Goal: Task Accomplishment & Management: Use online tool/utility

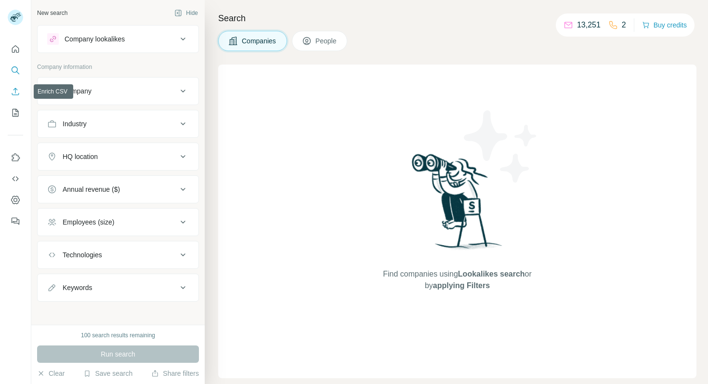
click at [16, 92] on icon "Enrich CSV" at bounding box center [16, 92] width 10 height 10
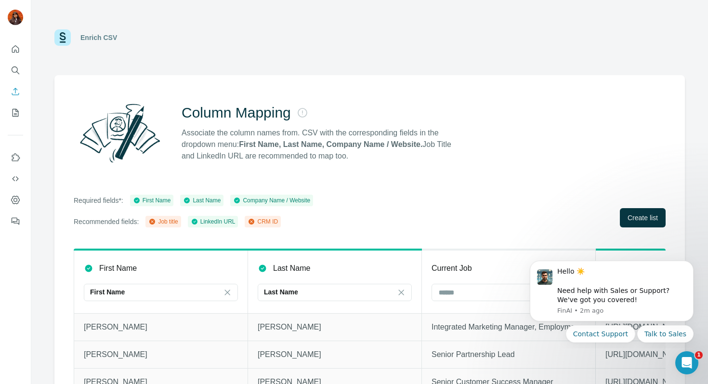
scroll to position [29, 0]
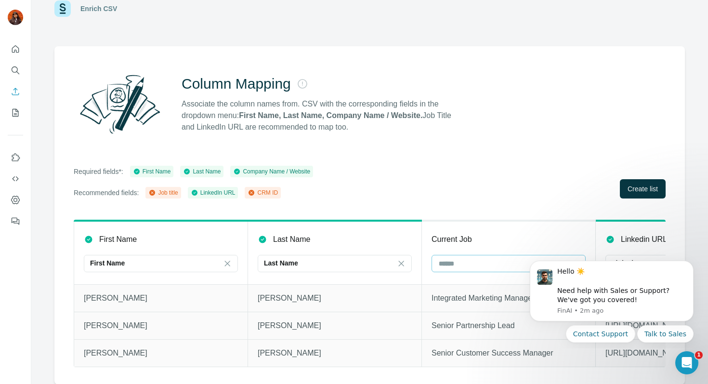
click at [448, 256] on div at bounding box center [503, 263] width 130 height 16
click at [457, 290] on p "Job title" at bounding box center [451, 285] width 23 height 10
click at [690, 265] on icon "Dismiss notification" at bounding box center [690, 263] width 5 height 5
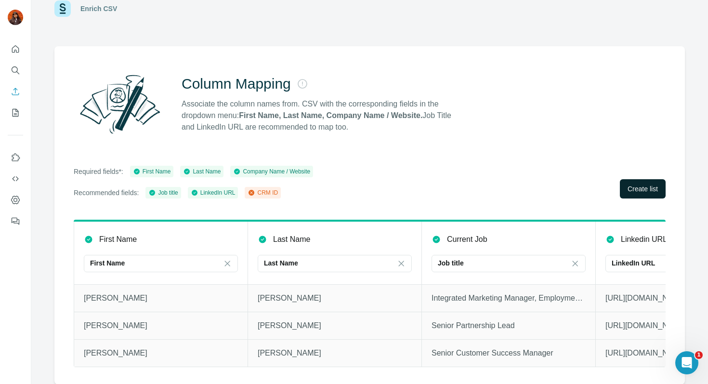
click at [646, 191] on span "Create list" at bounding box center [643, 189] width 30 height 10
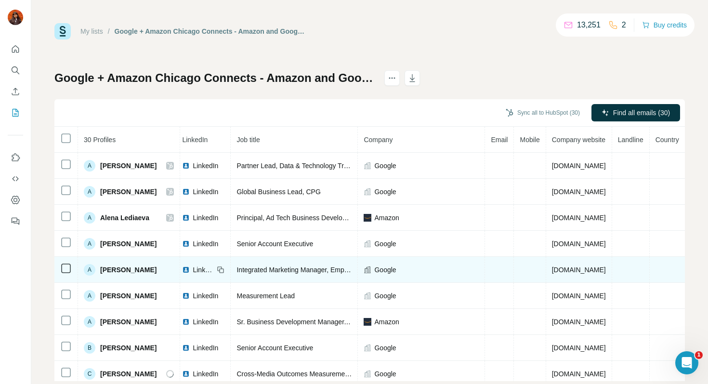
scroll to position [0, 79]
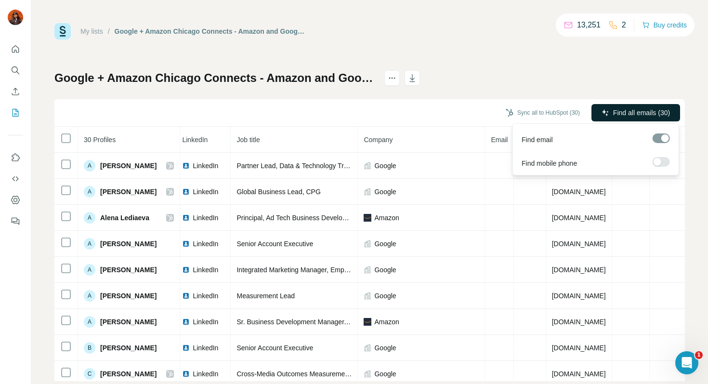
click at [605, 110] on icon "button" at bounding box center [606, 113] width 8 height 8
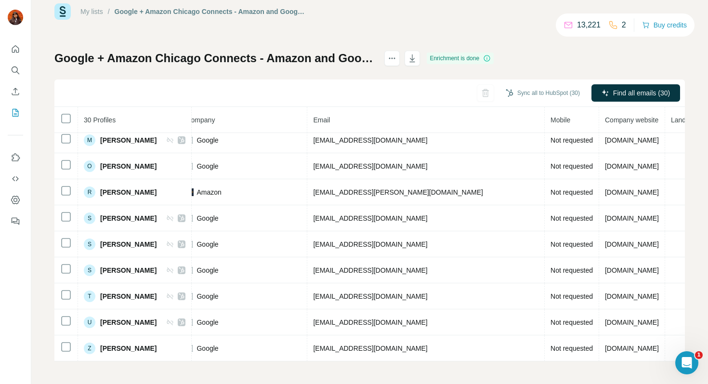
scroll to position [20, 0]
click at [417, 59] on icon "button" at bounding box center [413, 58] width 10 height 10
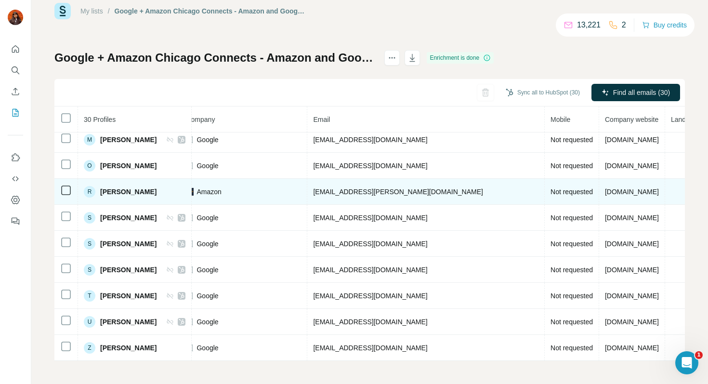
scroll to position [0, 252]
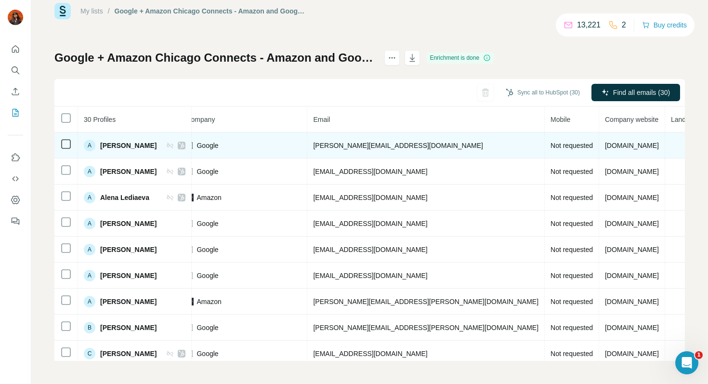
click at [185, 145] on icon at bounding box center [182, 146] width 6 height 8
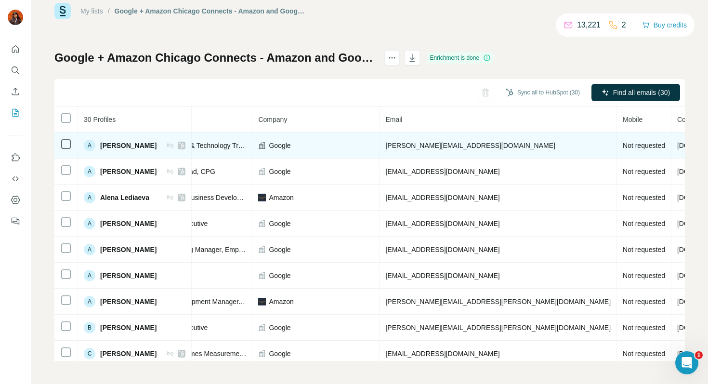
scroll to position [0, 0]
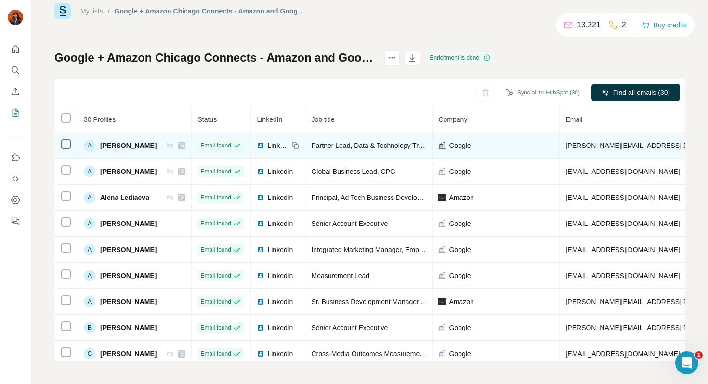
click at [289, 145] on span "LinkedIn" at bounding box center [277, 146] width 21 height 10
click at [185, 144] on icon at bounding box center [182, 146] width 6 height 8
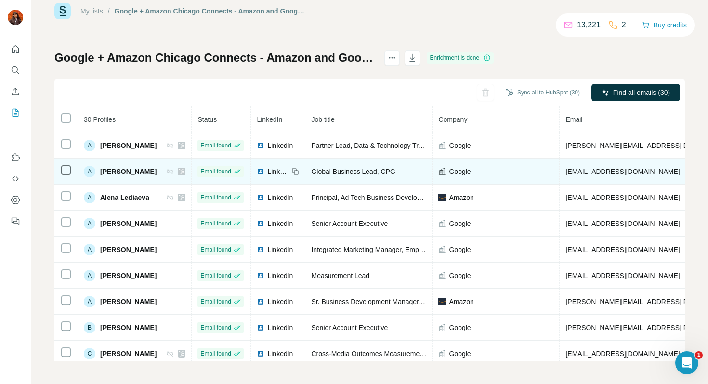
click at [185, 172] on icon at bounding box center [182, 172] width 6 height 8
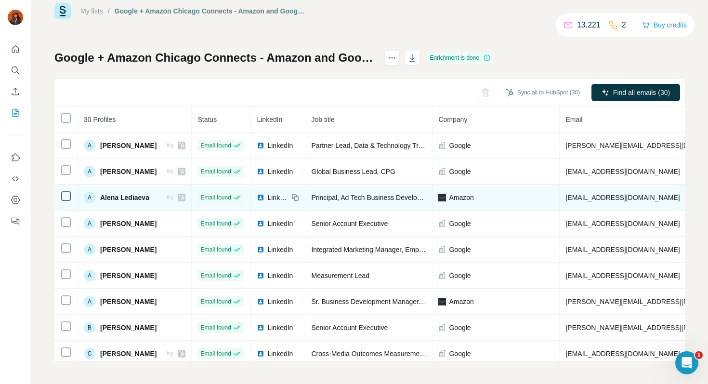
click at [185, 196] on icon at bounding box center [182, 198] width 6 height 8
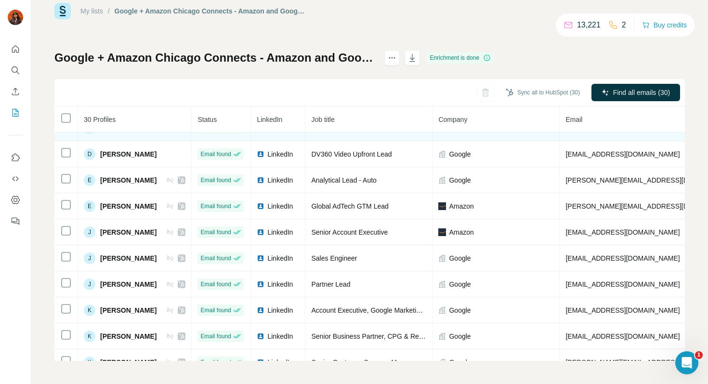
scroll to position [232, 0]
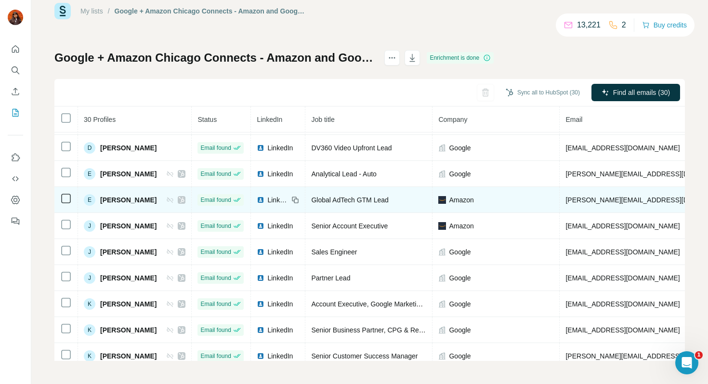
click at [185, 201] on icon at bounding box center [182, 200] width 6 height 8
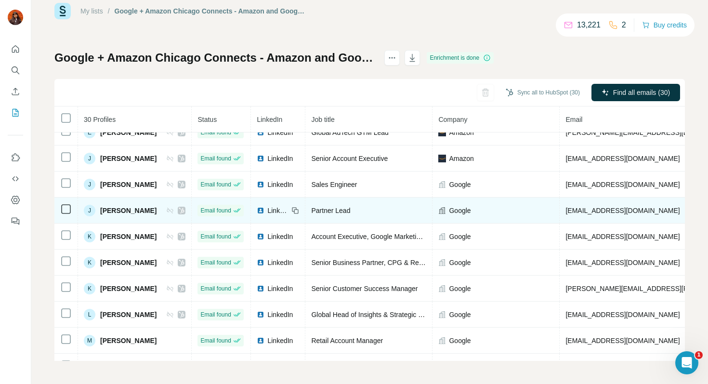
scroll to position [311, 0]
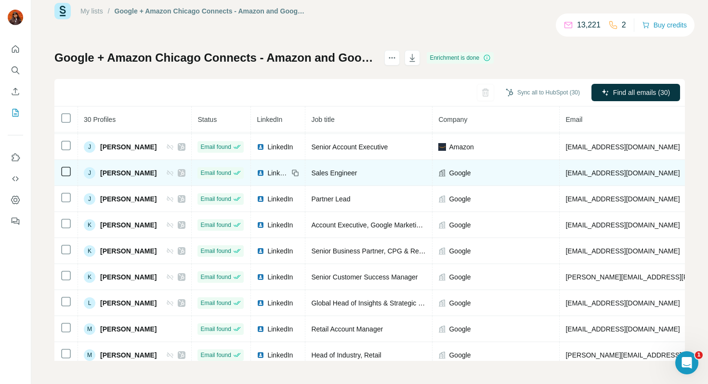
click at [185, 172] on icon at bounding box center [181, 173] width 5 height 6
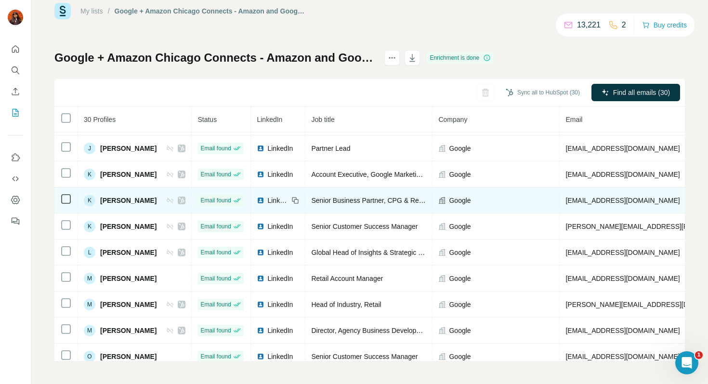
scroll to position [367, 0]
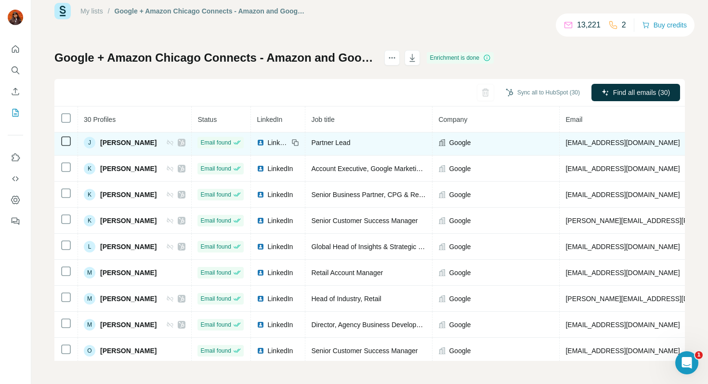
click at [185, 142] on icon at bounding box center [181, 143] width 5 height 6
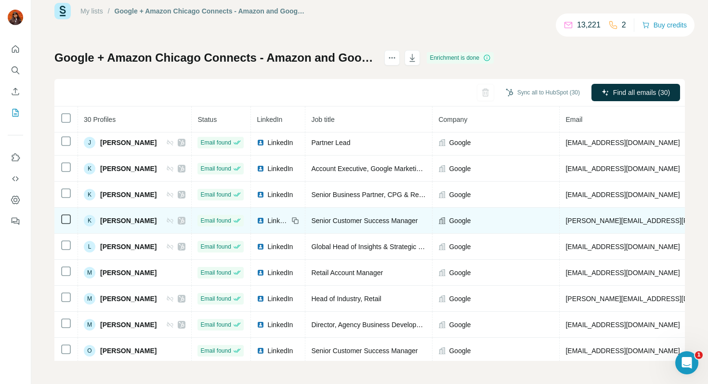
click at [185, 218] on div at bounding box center [182, 221] width 8 height 8
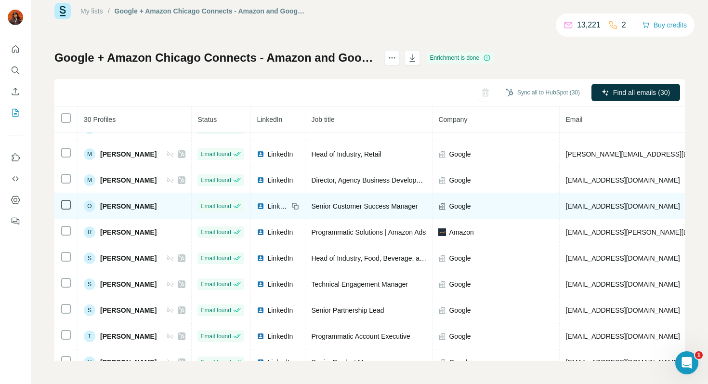
scroll to position [552, 0]
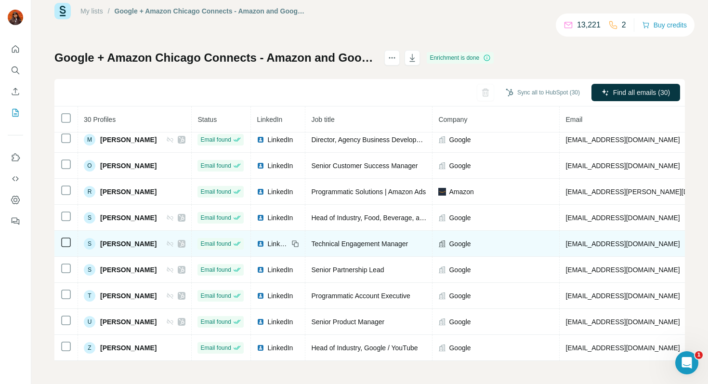
click at [185, 244] on icon at bounding box center [182, 244] width 6 height 8
